Goal: Find contact information: Find contact information

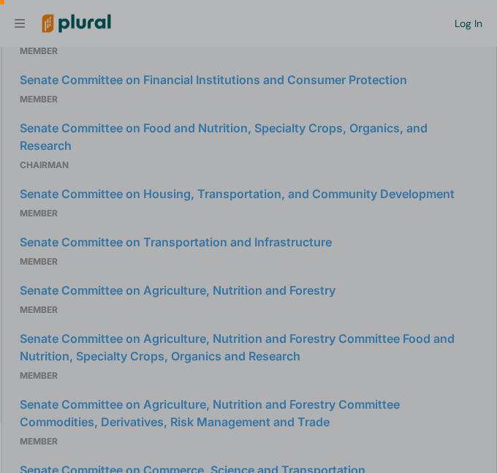
scroll to position [1642, 0]
click at [420, 184] on div at bounding box center [248, 108] width 497 height 216
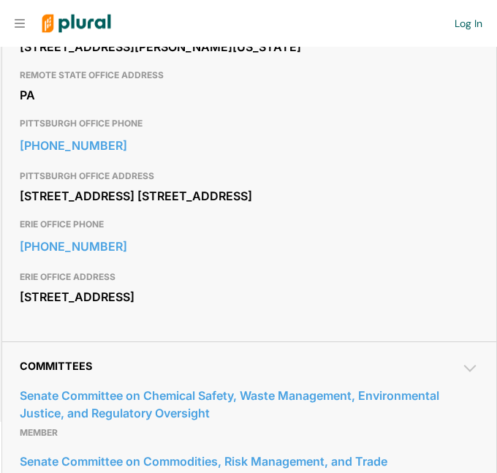
scroll to position [1177, 0]
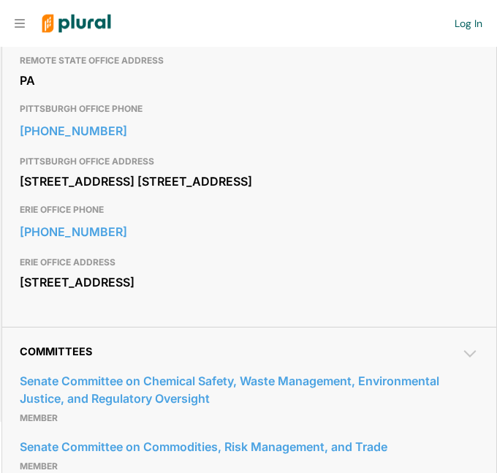
click at [416, 170] on h3 "PITTSBURGH OFFICE ADDRESS" at bounding box center [249, 162] width 459 height 18
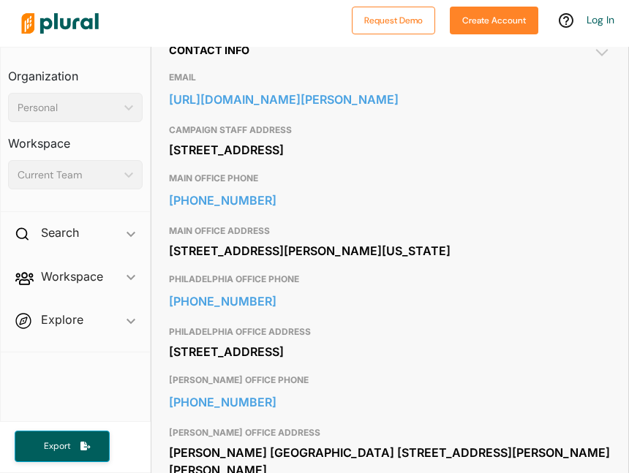
scroll to position [580, 0]
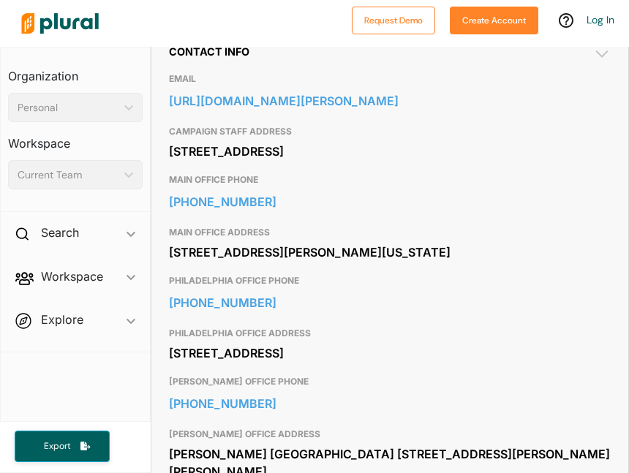
drag, startPoint x: 170, startPoint y: 248, endPoint x: 306, endPoint y: 295, distance: 143.2
click at [306, 268] on div "MAIN OFFICE ADDRESS [STREET_ADDRESS][PERSON_NAME][US_STATE]" at bounding box center [390, 243] width 442 height 48
click at [386, 189] on h3 "MAIN OFFICE PHONE" at bounding box center [390, 180] width 442 height 18
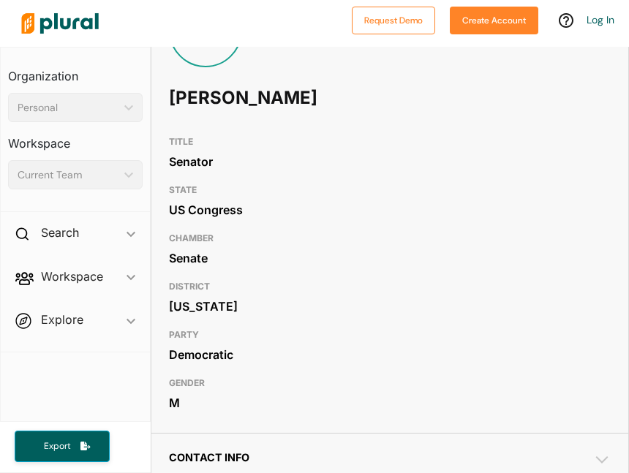
scroll to position [0, 0]
